Goal: Information Seeking & Learning: Learn about a topic

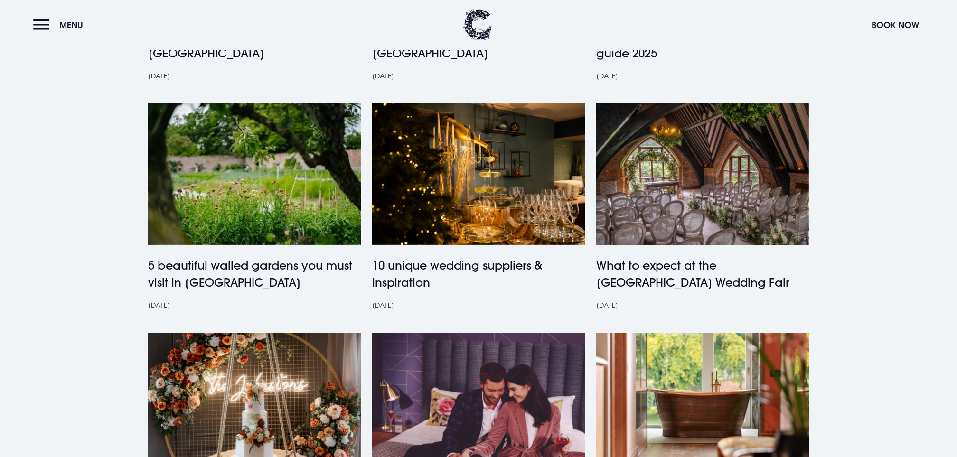
scroll to position [595, 0]
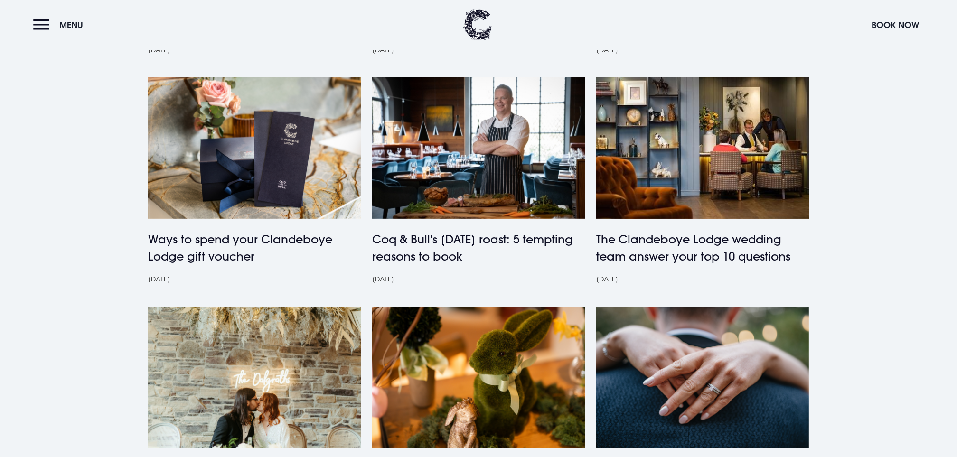
scroll to position [629, 0]
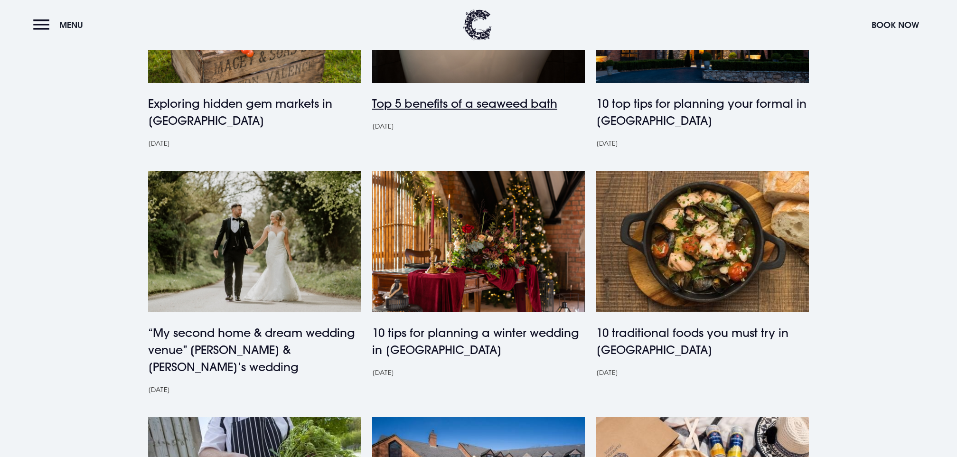
scroll to position [650, 0]
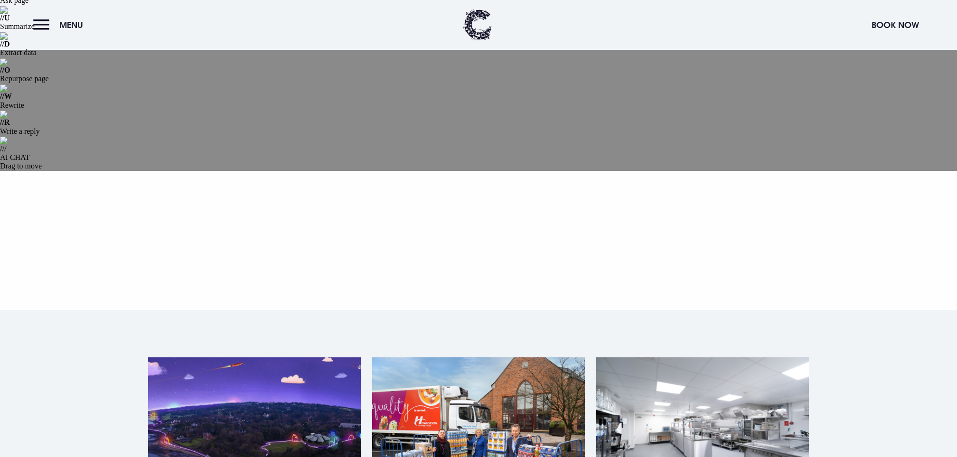
scroll to position [155, 0]
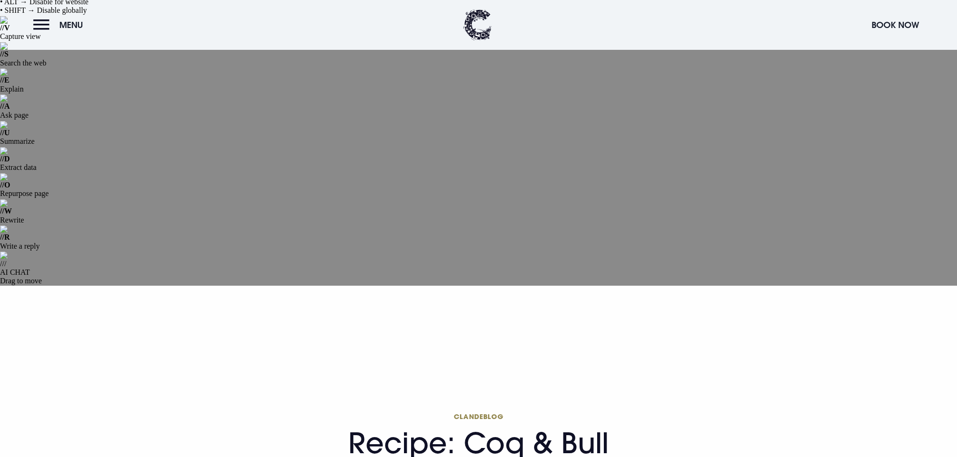
scroll to position [21, 0]
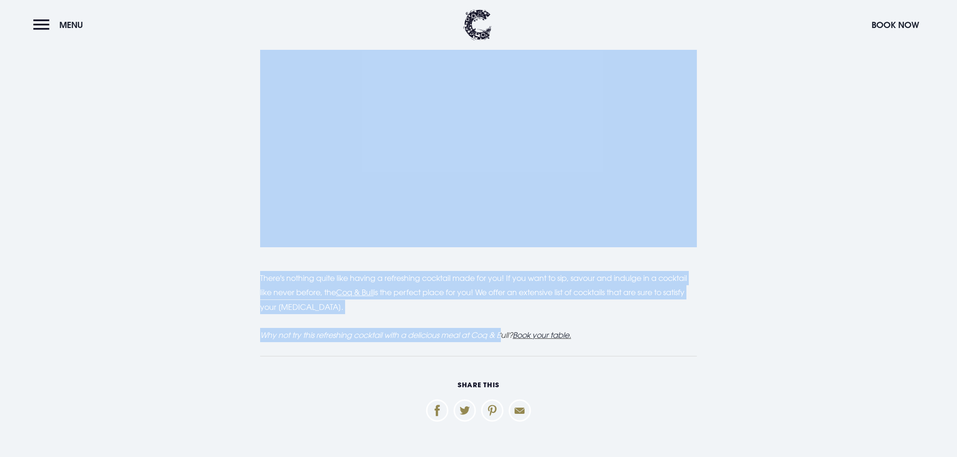
scroll to position [1460, 0]
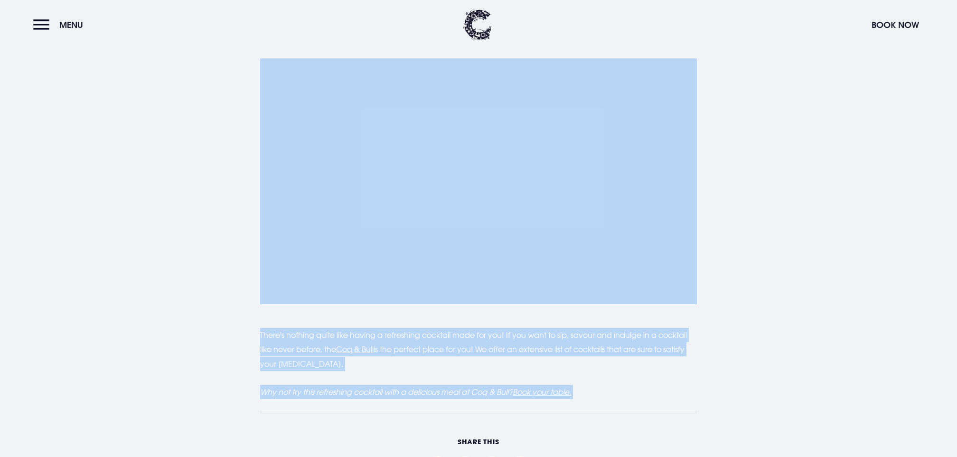
drag, startPoint x: 278, startPoint y: 150, endPoint x: 605, endPoint y: 95, distance: 331.3
copy main "Recipe: Coq & Bull 'Bramble' cocktail Who doesn’t love a great cocktail? We cou…"
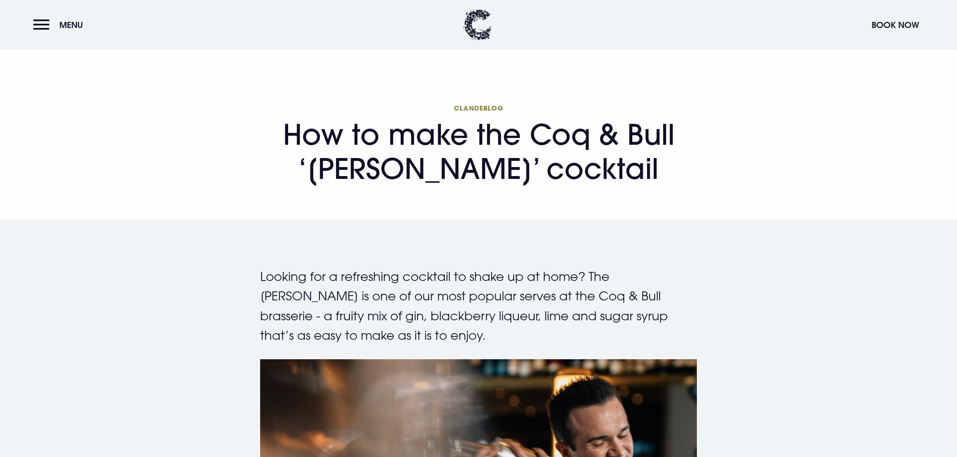
scroll to position [644, 0]
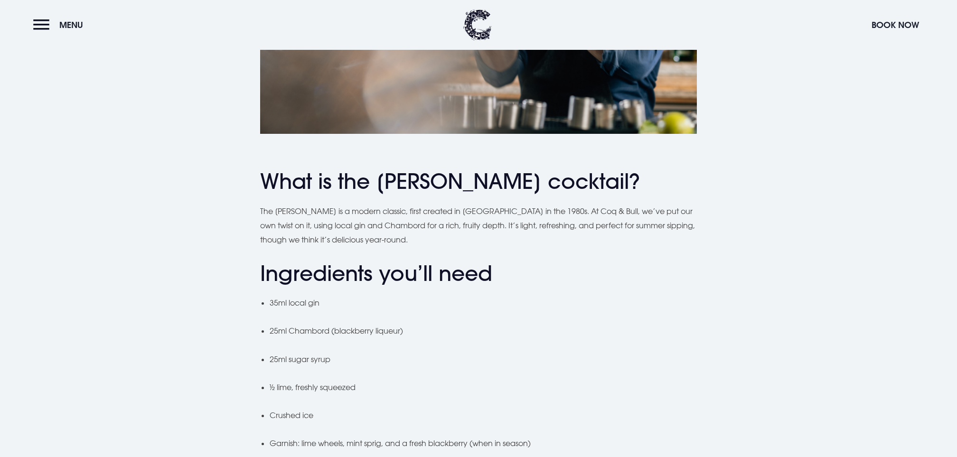
scroll to position [493, 0]
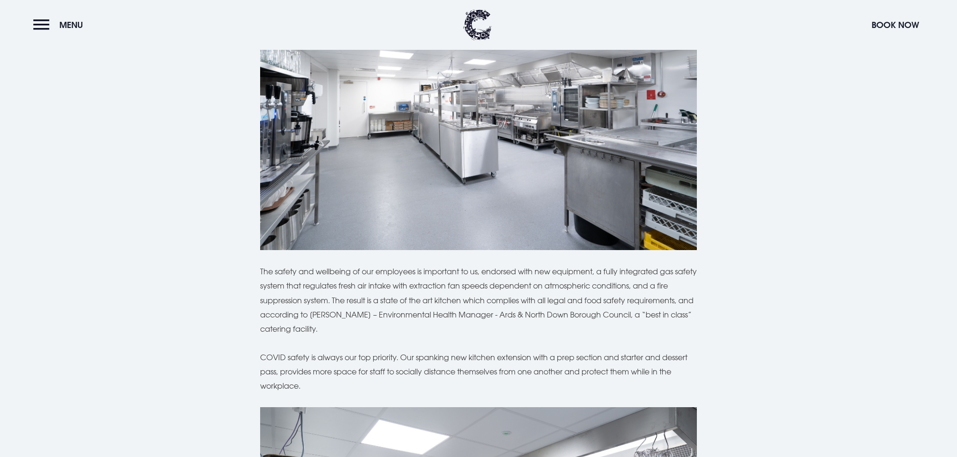
click at [197, 263] on div "Since reopening after lockdown, the Coq & Bull team have been extra busy! To ke…" at bounding box center [478, 439] width 672 height 1106
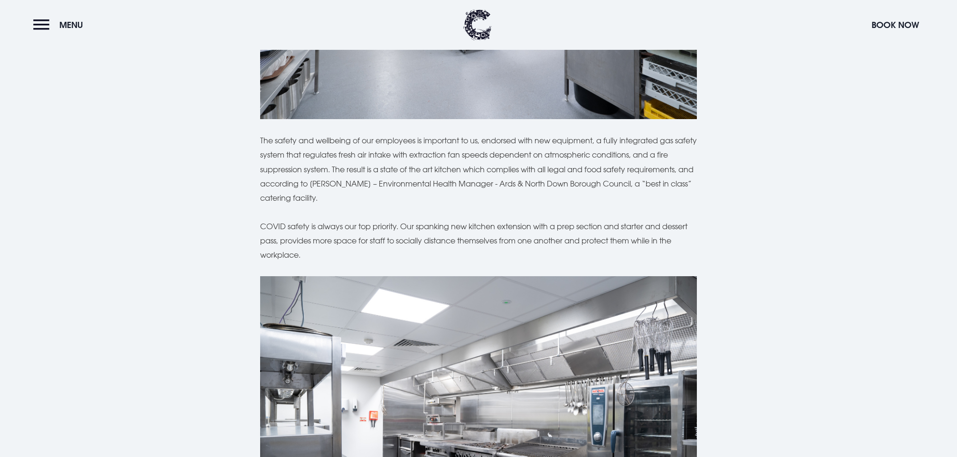
scroll to position [1110, 0]
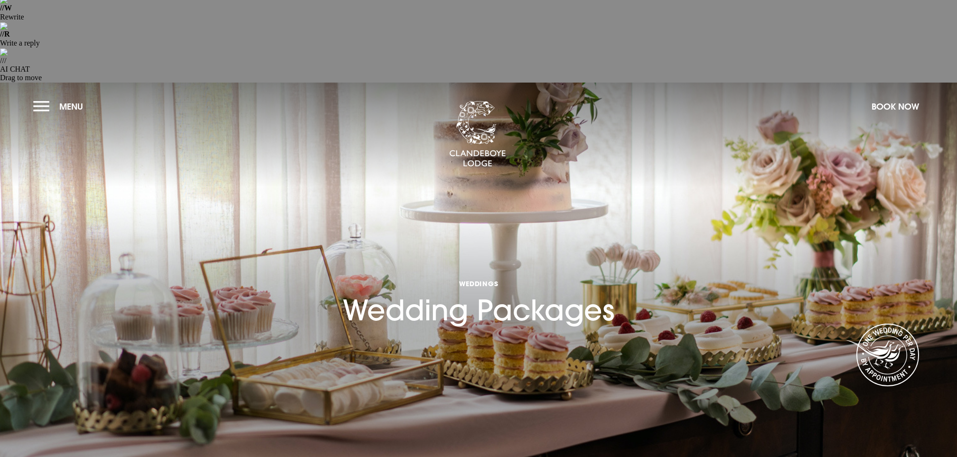
scroll to position [569, 0]
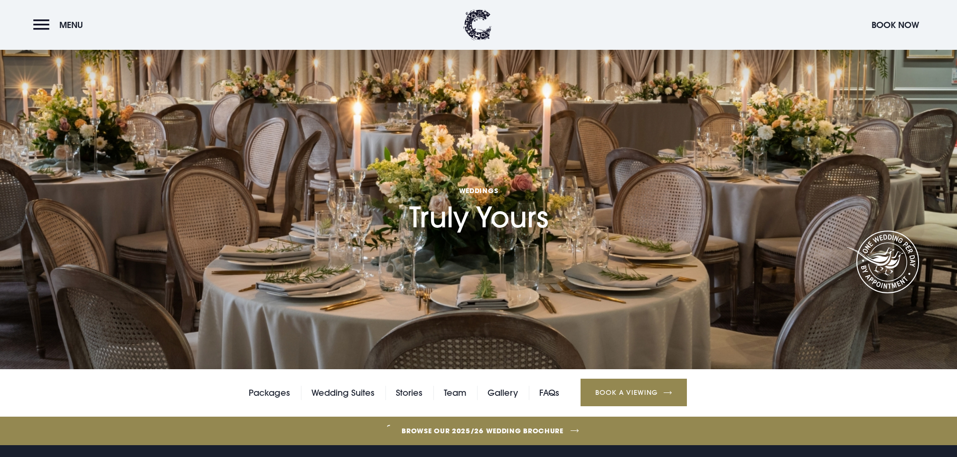
scroll to position [308, 0]
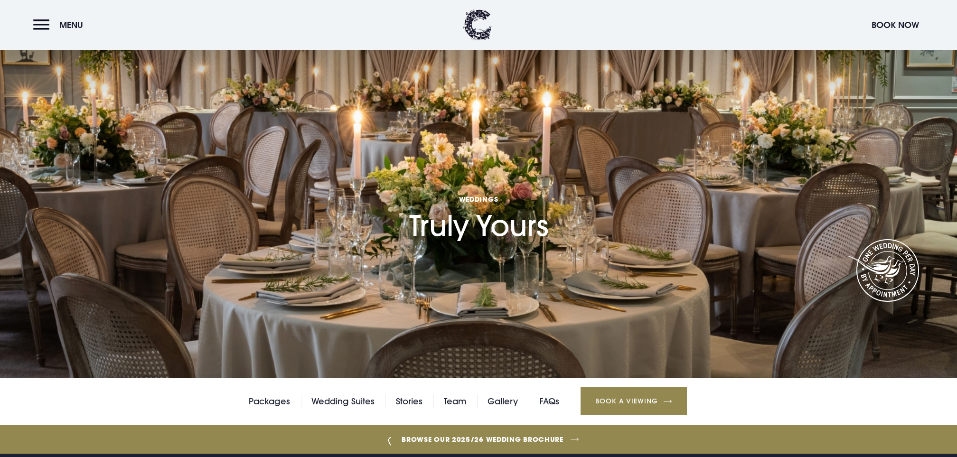
click at [265, 378] on div "Packages Wedding Suites Stories Team Gallery FAQs Book a Viewing" at bounding box center [478, 401] width 957 height 47
click at [265, 395] on link "Packages" at bounding box center [269, 402] width 41 height 14
